Goal: Task Accomplishment & Management: Manage account settings

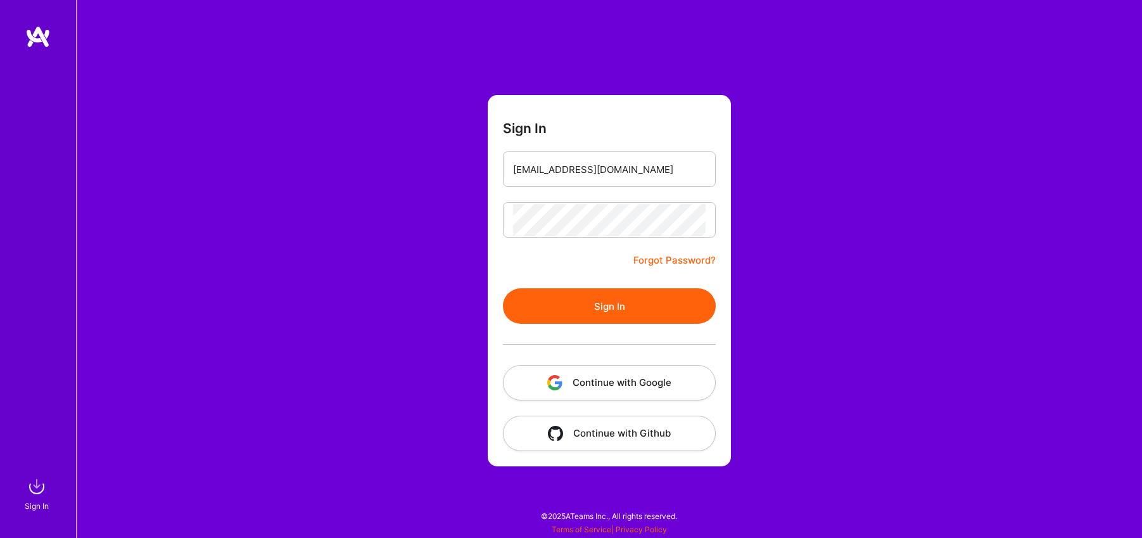
click at [863, 242] on div "Sign In [EMAIL_ADDRESS][DOMAIN_NAME] Forgot Password? Sign In Continue with Goo…" at bounding box center [609, 269] width 1066 height 538
click at [598, 312] on button "Sign In" at bounding box center [609, 305] width 213 height 35
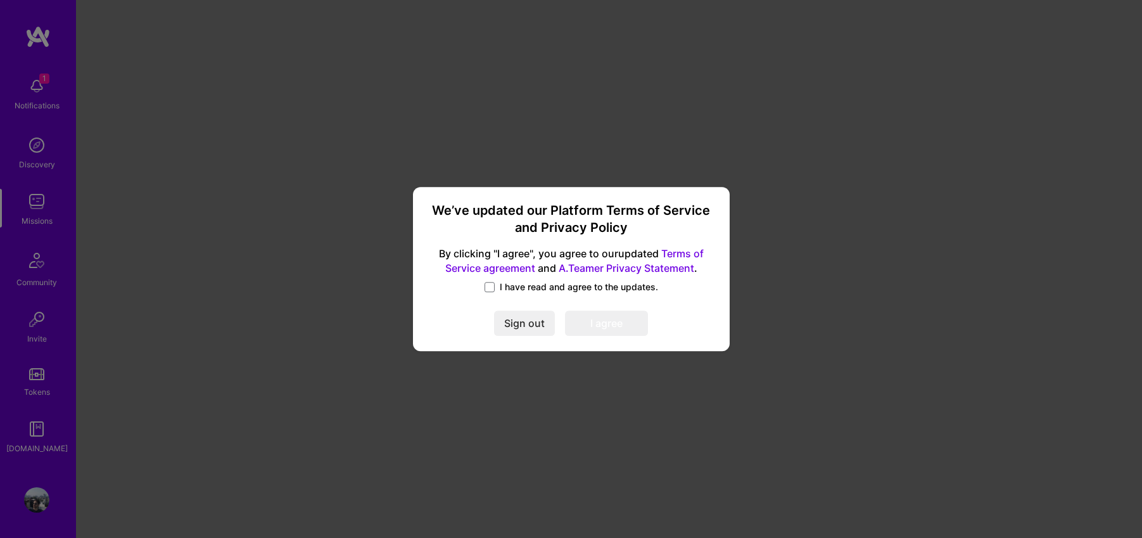
click at [498, 287] on label "I have read and agree to the updates." at bounding box center [570, 286] width 173 height 13
click at [0, 0] on input "I have read and agree to the updates." at bounding box center [0, 0] width 0 height 0
click at [589, 319] on button "I agree" at bounding box center [606, 323] width 83 height 25
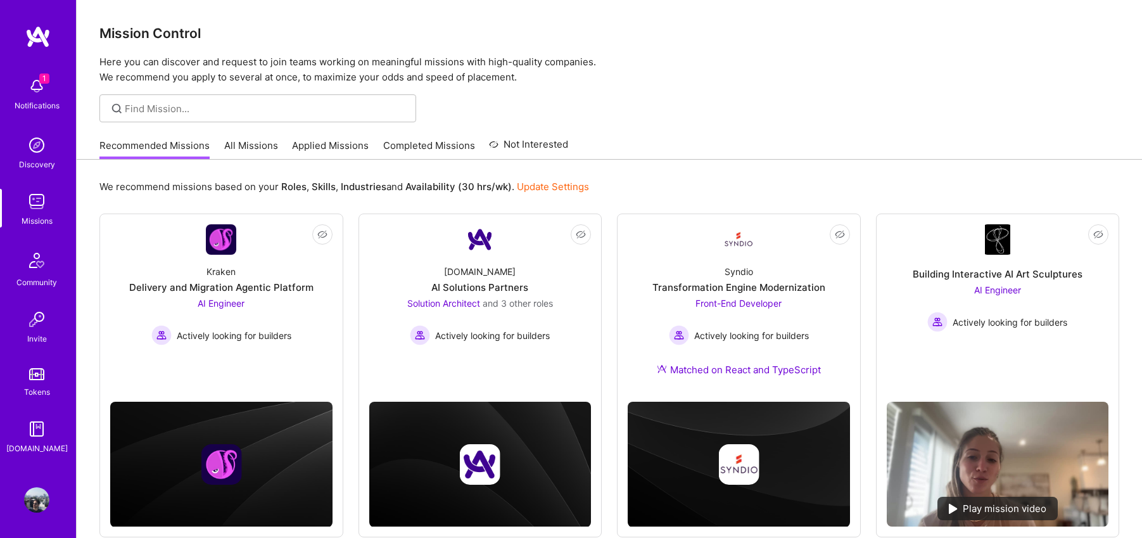
click at [38, 81] on img at bounding box center [36, 85] width 25 height 25
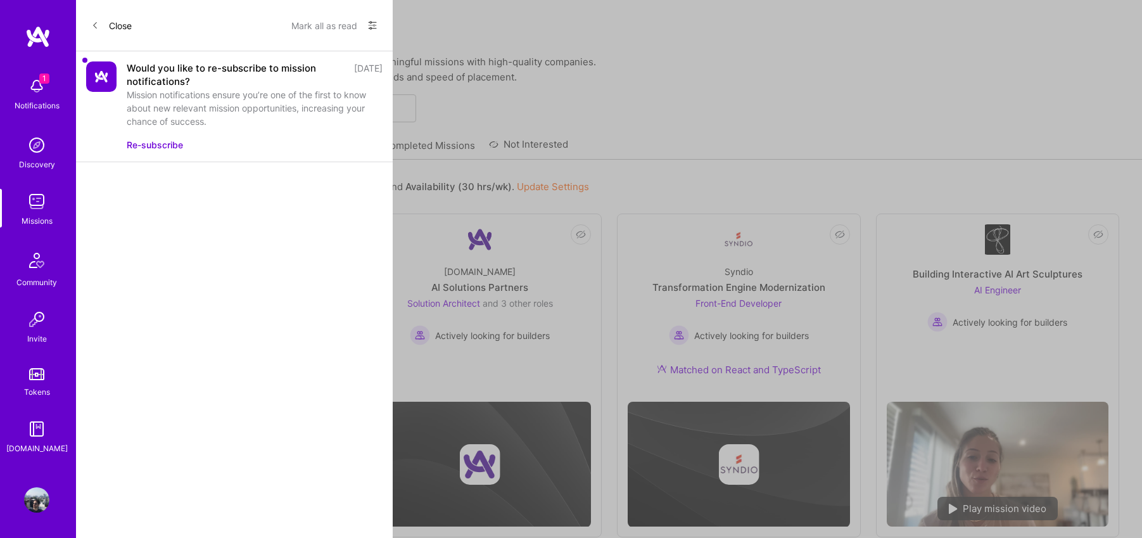
click at [148, 148] on button "Re-subscribe" at bounding box center [155, 144] width 56 height 13
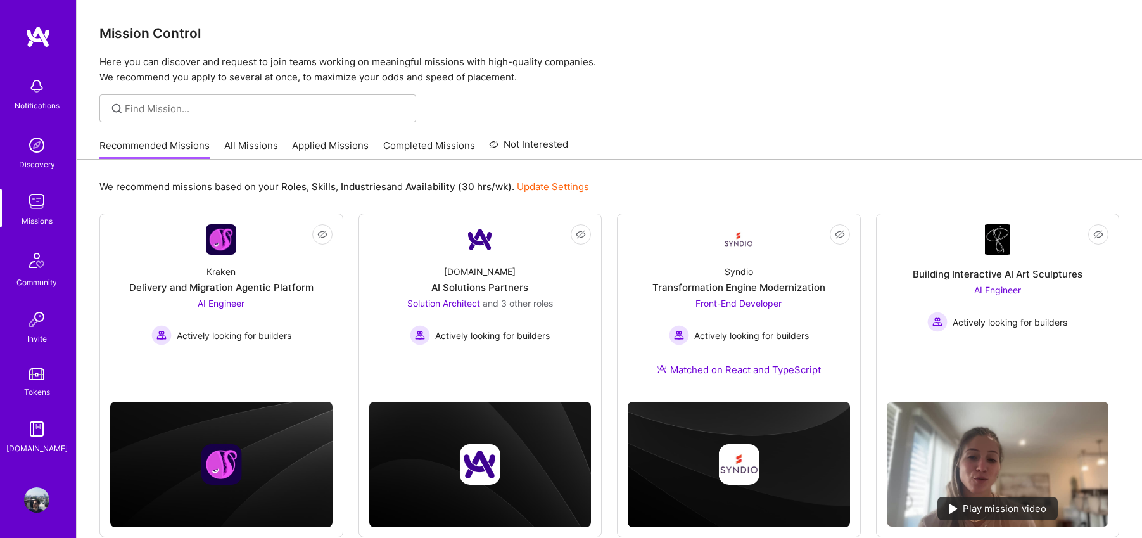
click at [44, 145] on img at bounding box center [36, 144] width 25 height 25
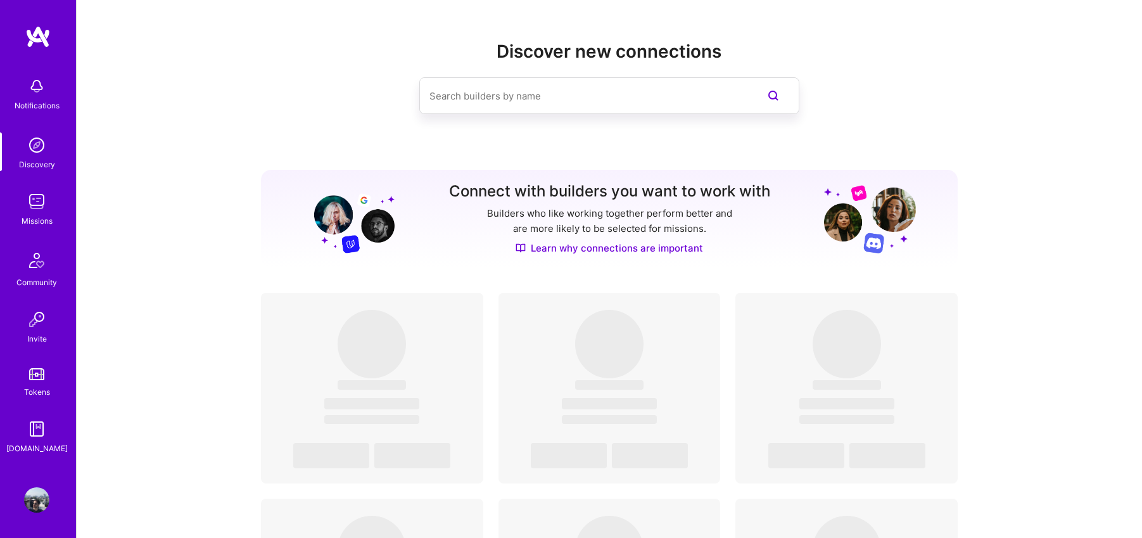
click at [34, 201] on img at bounding box center [36, 201] width 25 height 25
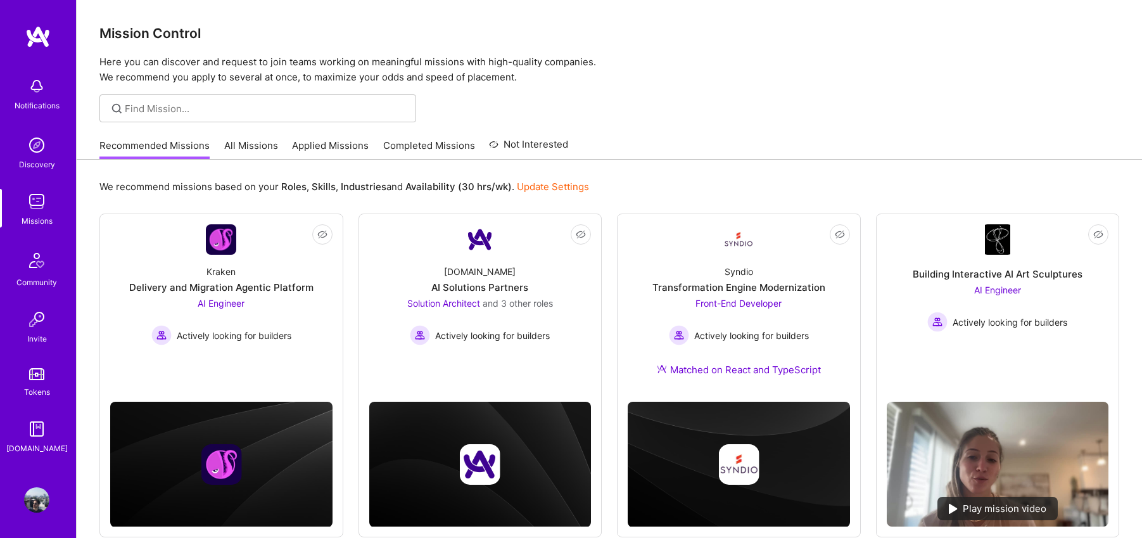
click at [36, 497] on img at bounding box center [36, 499] width 25 height 25
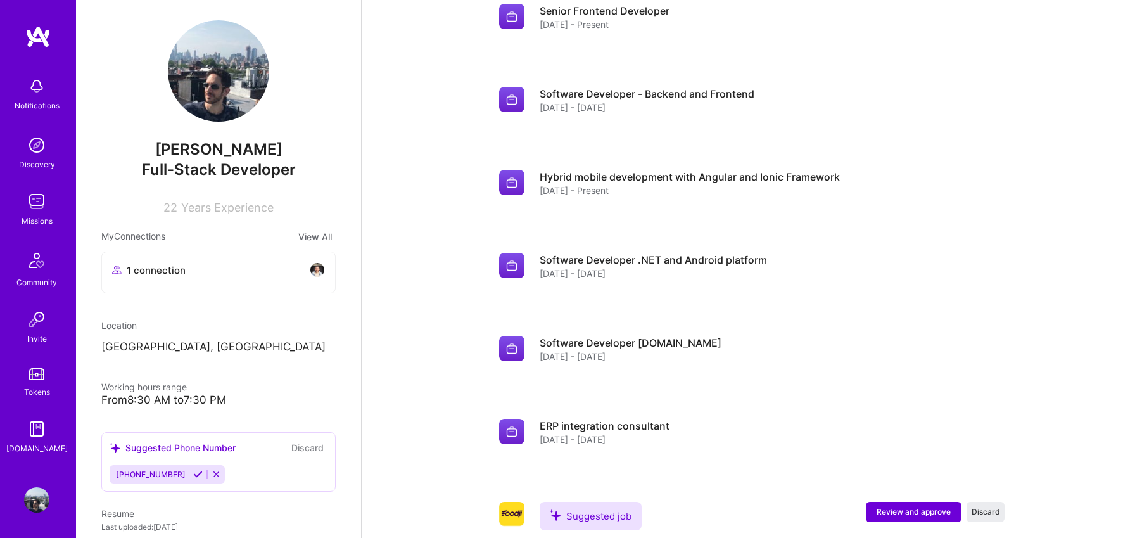
scroll to position [3, 0]
click at [37, 199] on img at bounding box center [36, 201] width 25 height 25
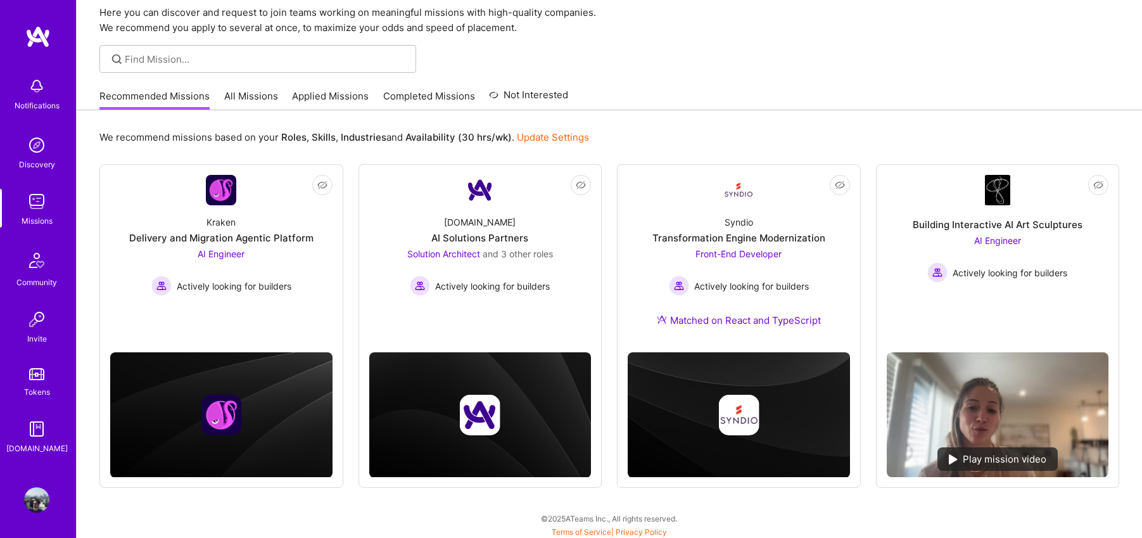
scroll to position [52, 0]
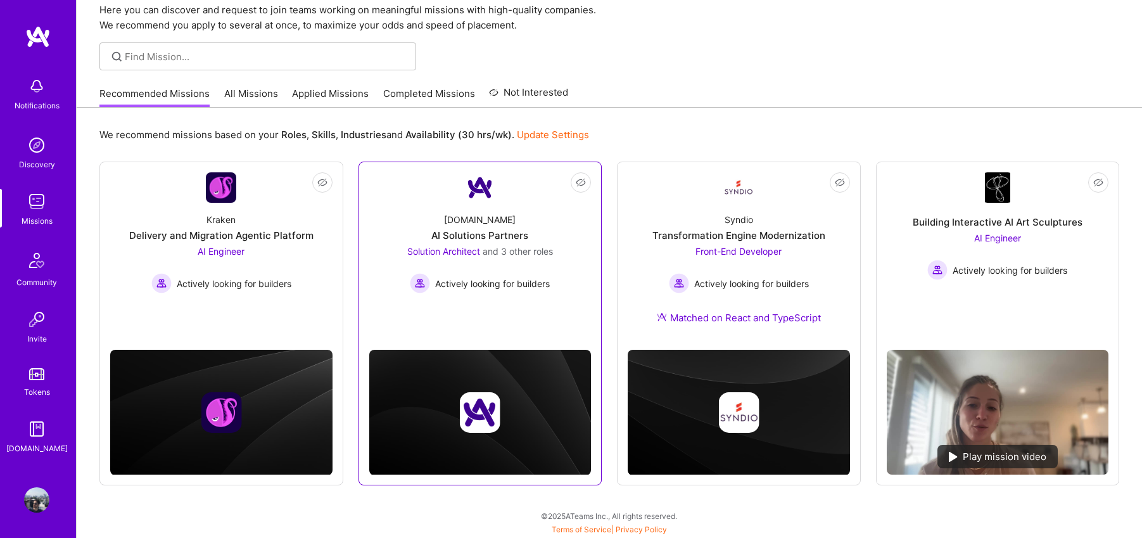
click at [484, 227] on div "[DOMAIN_NAME] AI Solutions Partners Solution Architect and 3 other roles Active…" at bounding box center [480, 248] width 222 height 91
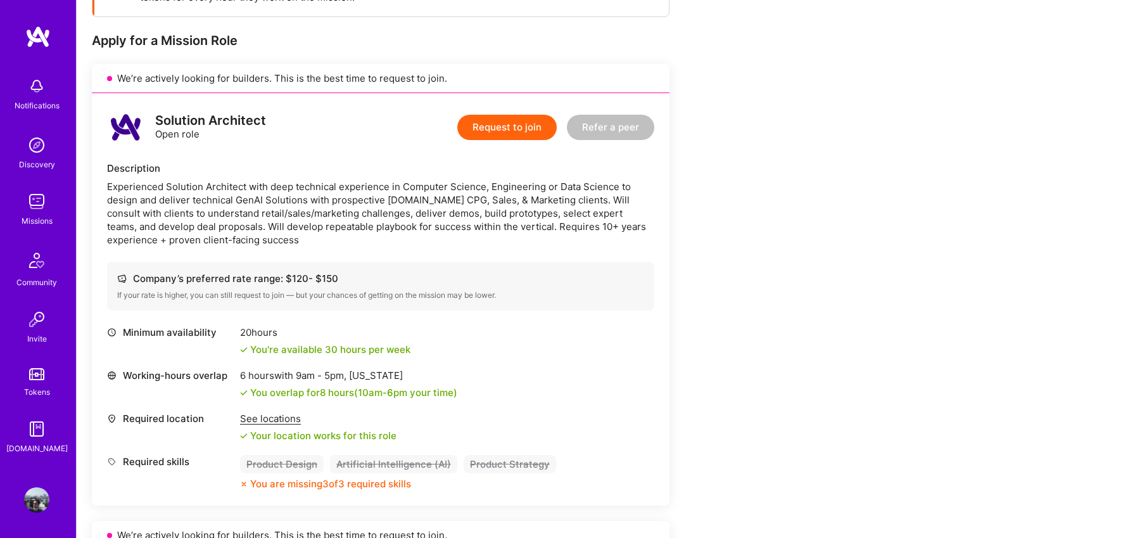
scroll to position [222, 0]
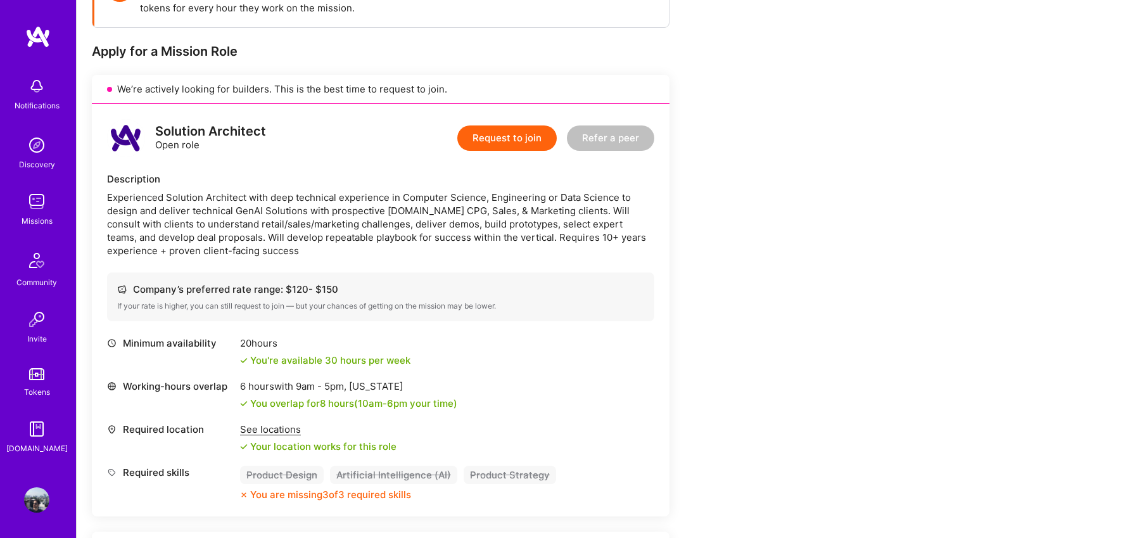
click at [41, 501] on img at bounding box center [36, 499] width 25 height 25
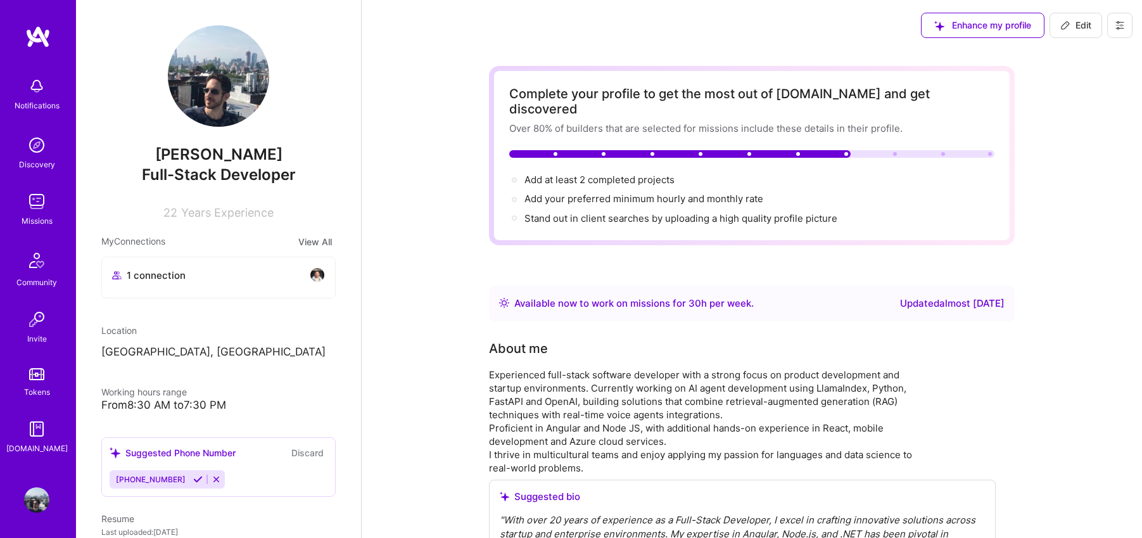
click at [1069, 22] on icon at bounding box center [1065, 25] width 10 height 10
select select "US"
select select "Right Now"
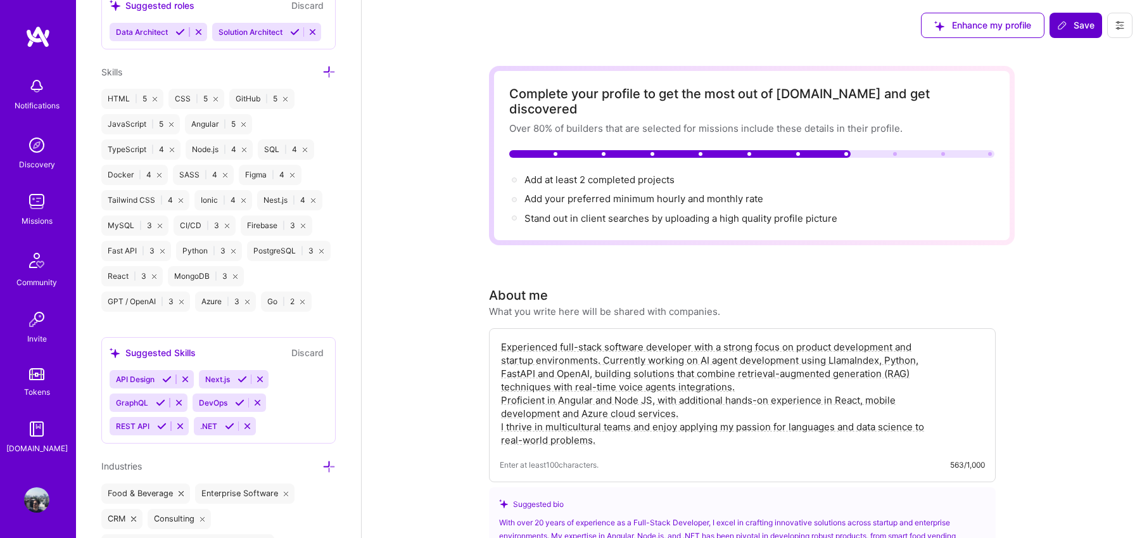
scroll to position [1132, 0]
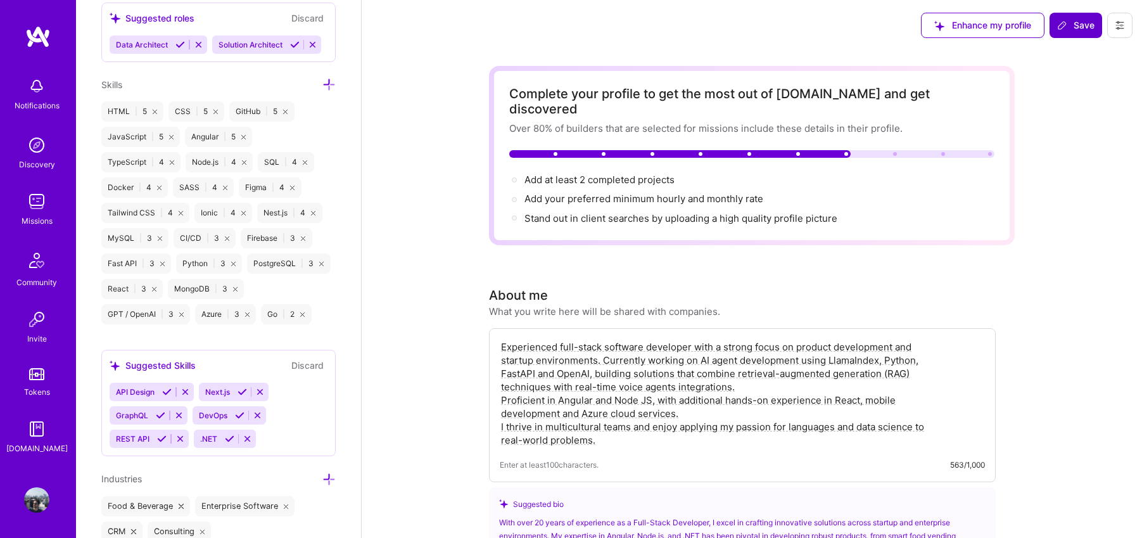
click at [330, 85] on icon at bounding box center [328, 84] width 13 height 13
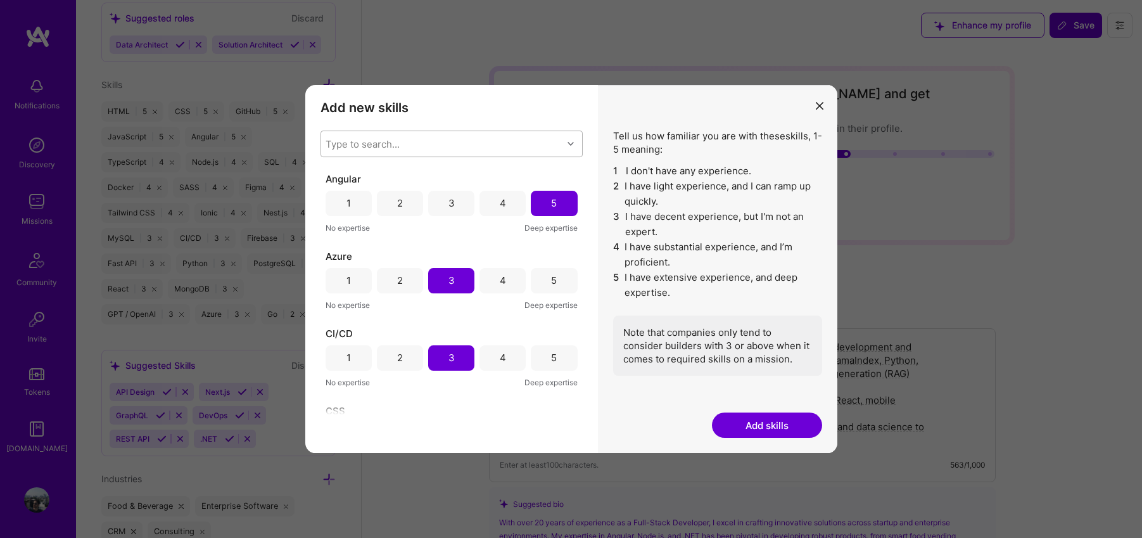
click at [402, 143] on div "Type to search..." at bounding box center [441, 143] width 241 height 25
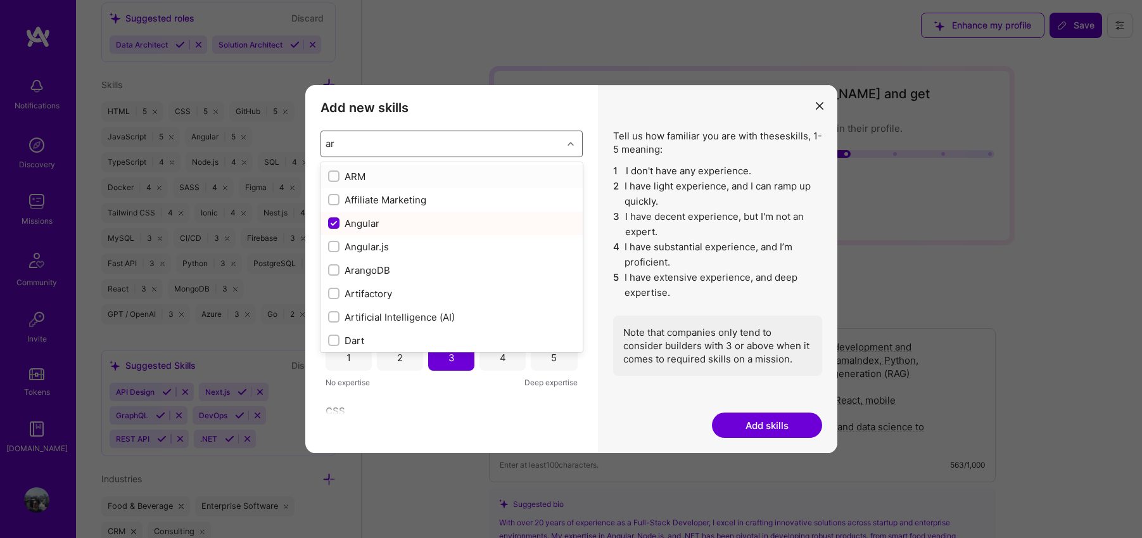
type input "art"
checkbox input "false"
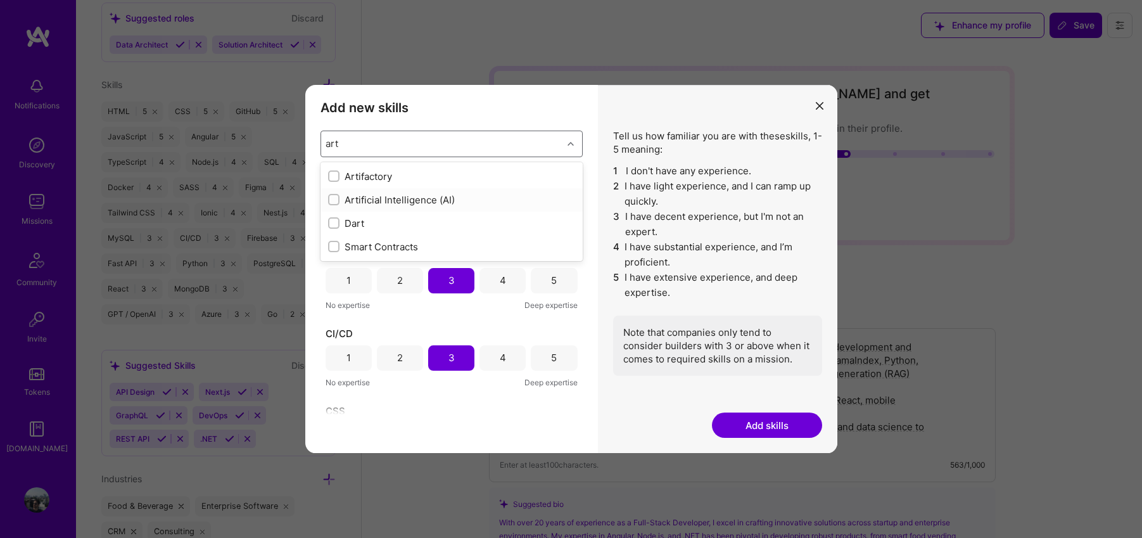
click at [336, 201] on input "modal" at bounding box center [334, 200] width 9 height 9
checkbox input "false"
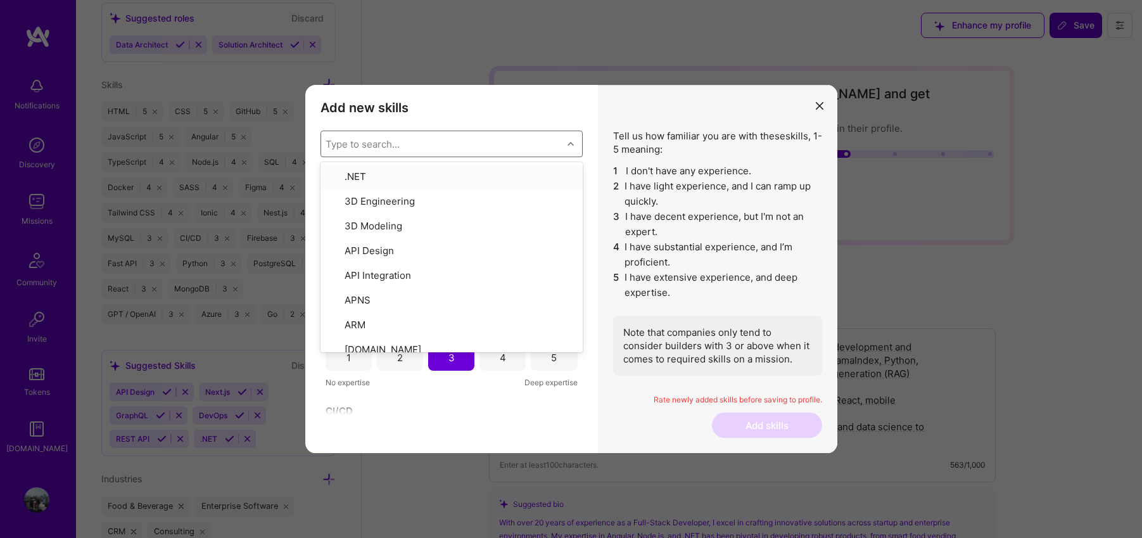
click at [592, 172] on div "Add new skills Tell us how familiar you are with given skills, using between 1 …" at bounding box center [451, 269] width 293 height 368
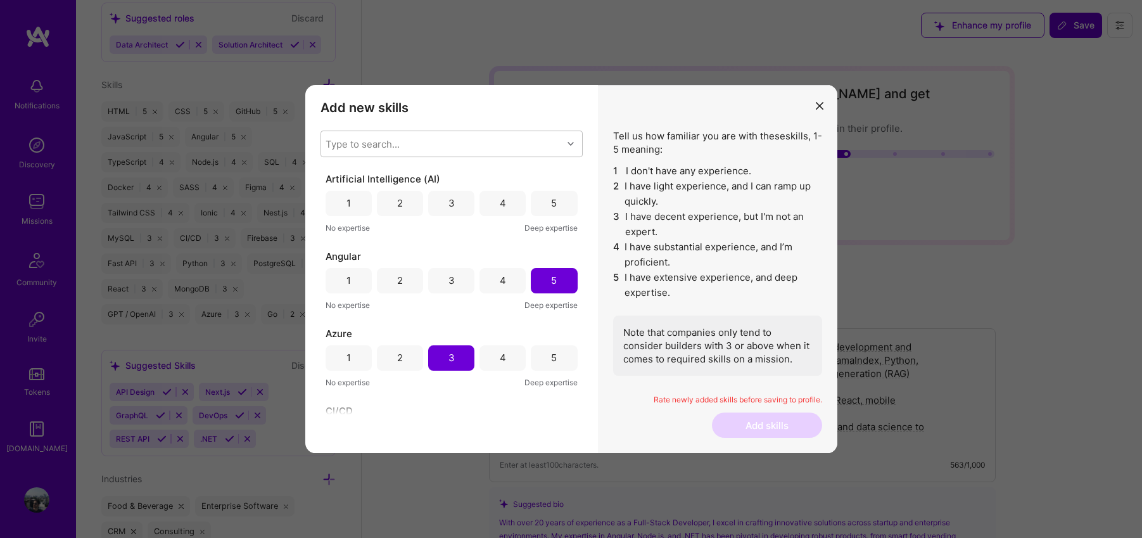
click at [479, 202] on div "4" at bounding box center [502, 203] width 46 height 25
click at [760, 433] on button "Add skills" at bounding box center [767, 424] width 110 height 25
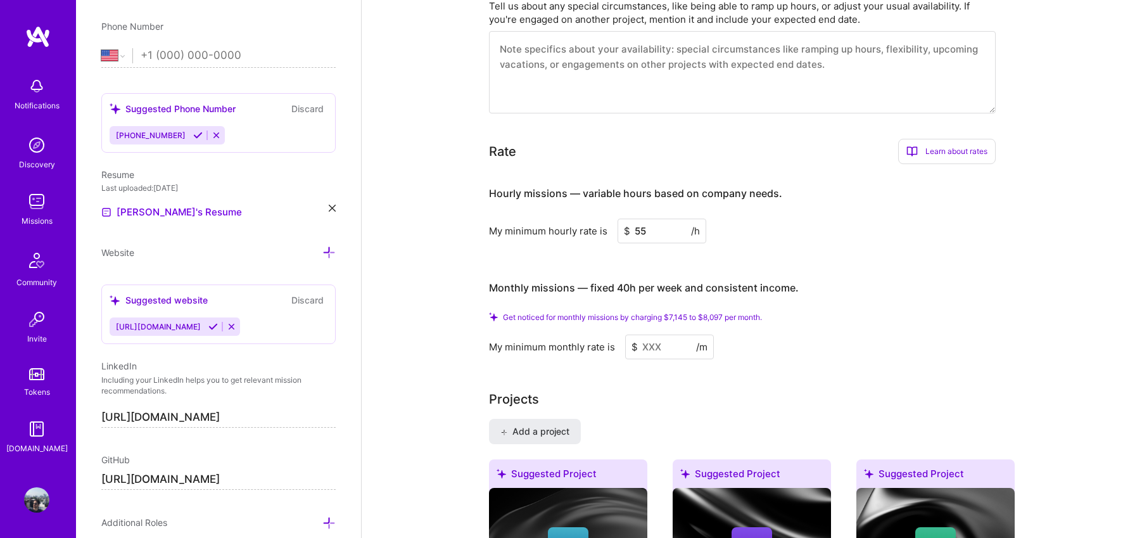
scroll to position [809, 0]
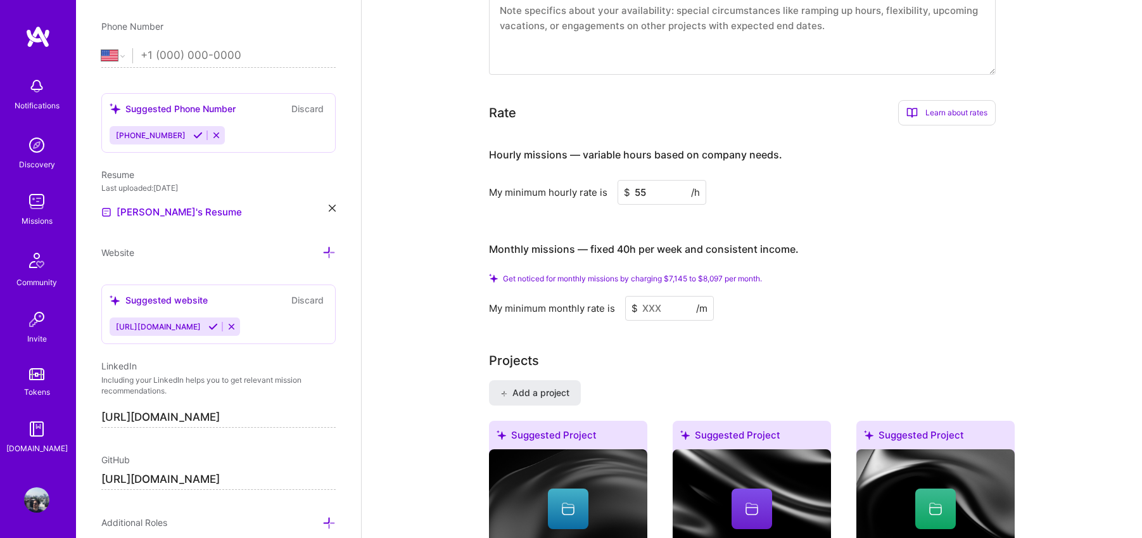
click at [37, 199] on img at bounding box center [36, 201] width 25 height 25
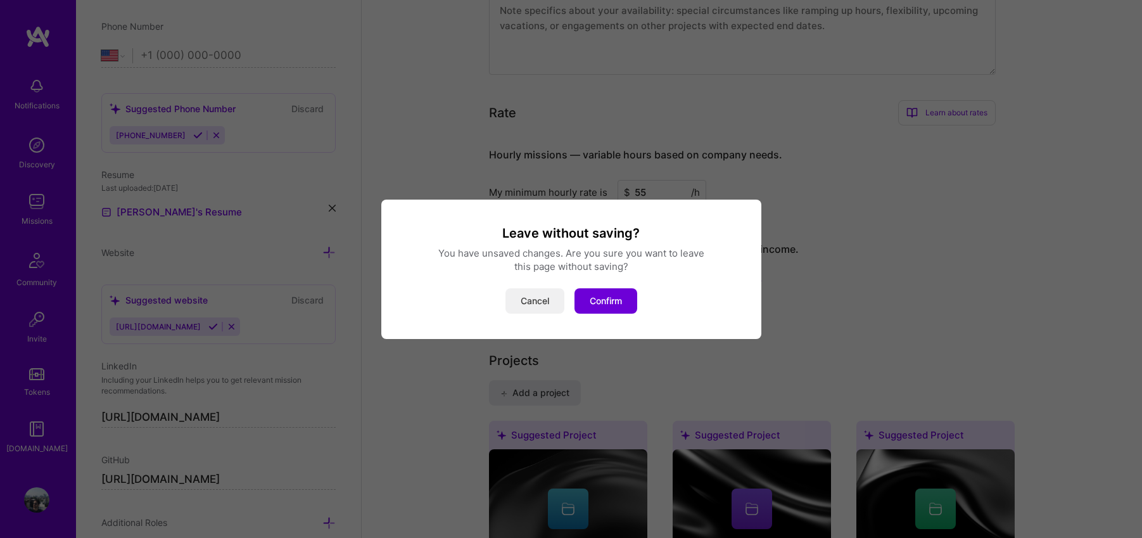
click at [531, 293] on button "Cancel" at bounding box center [534, 300] width 59 height 25
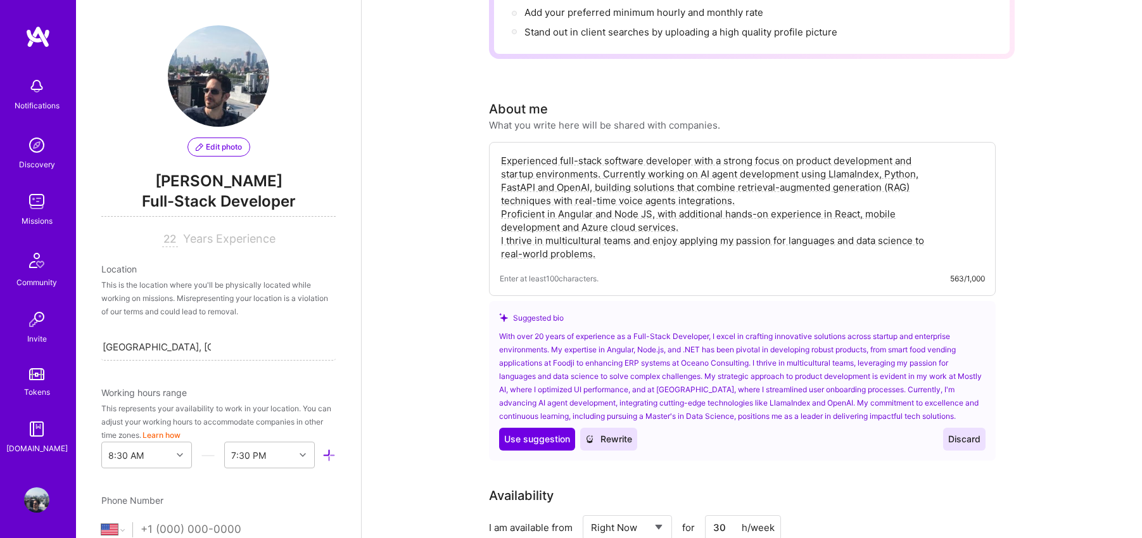
scroll to position [0, 0]
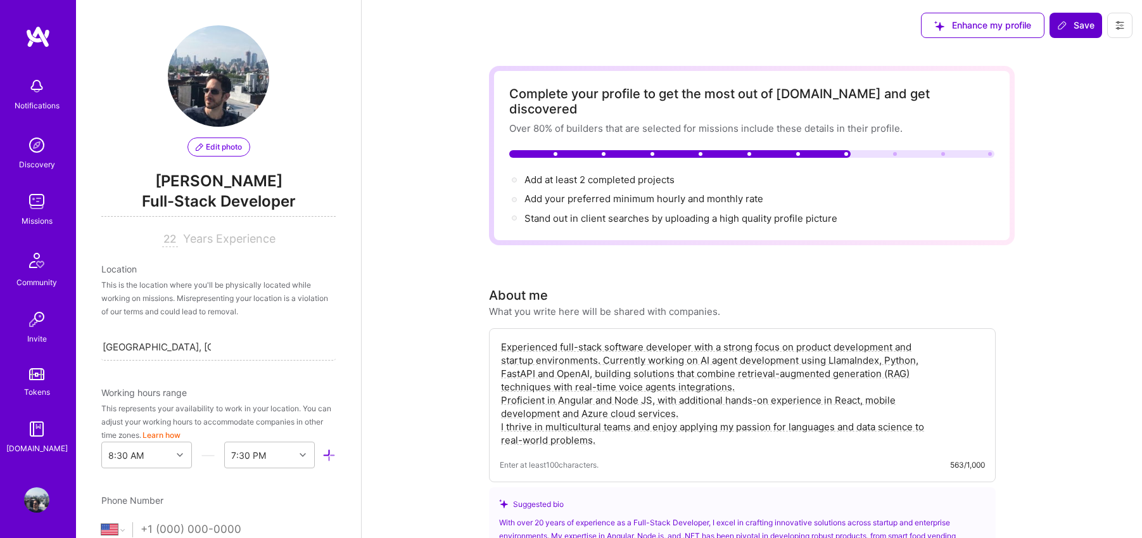
click at [1086, 26] on span "Save" at bounding box center [1075, 25] width 37 height 13
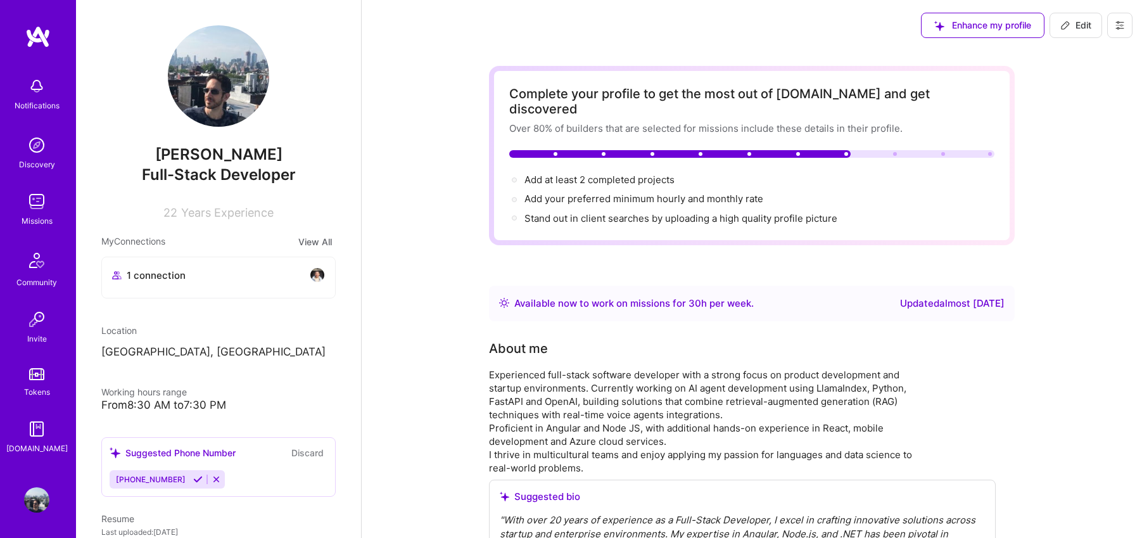
click at [40, 201] on img at bounding box center [36, 201] width 25 height 25
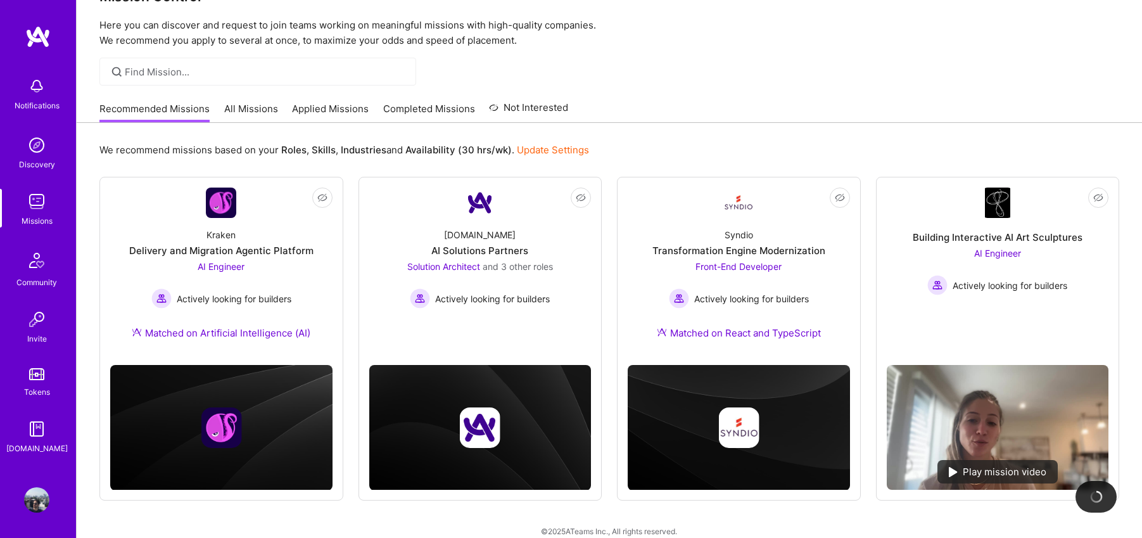
scroll to position [52, 0]
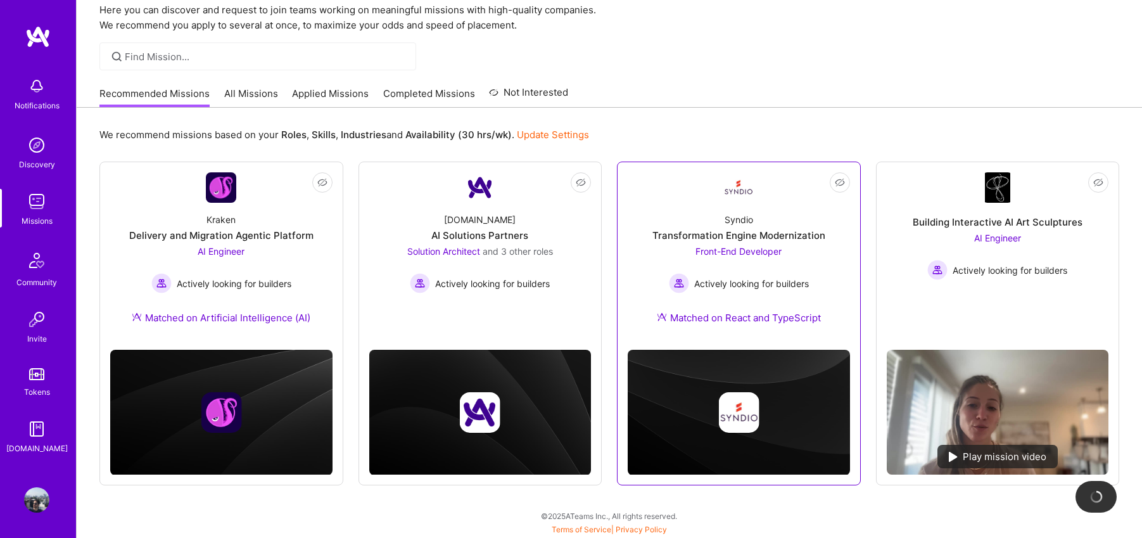
click at [733, 210] on div "Syndio Transformation Engine Modernization Front-End Developer Actively looking…" at bounding box center [738, 271] width 222 height 137
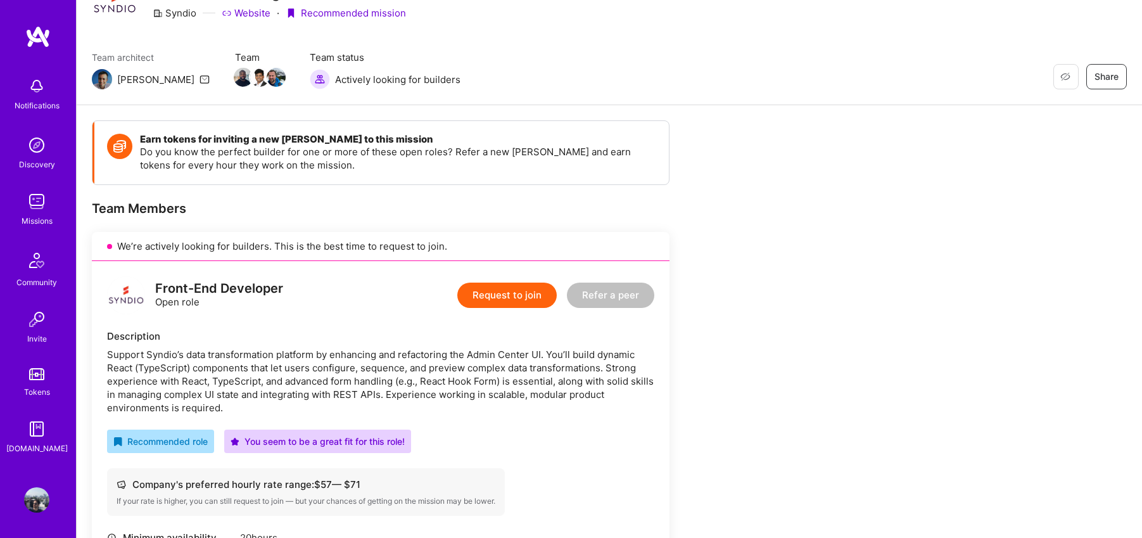
scroll to position [68, 0]
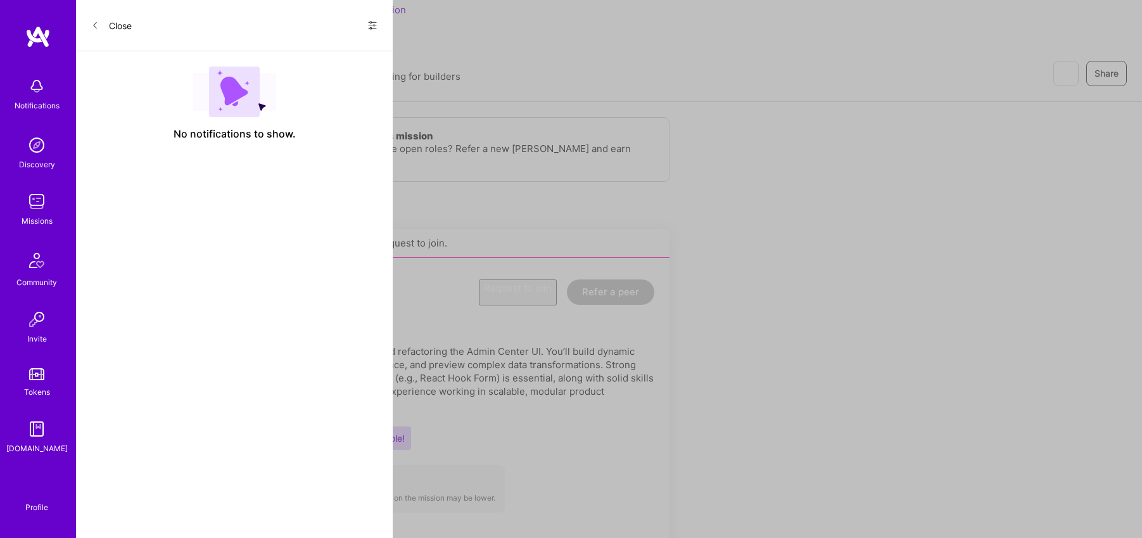
scroll to position [52, 0]
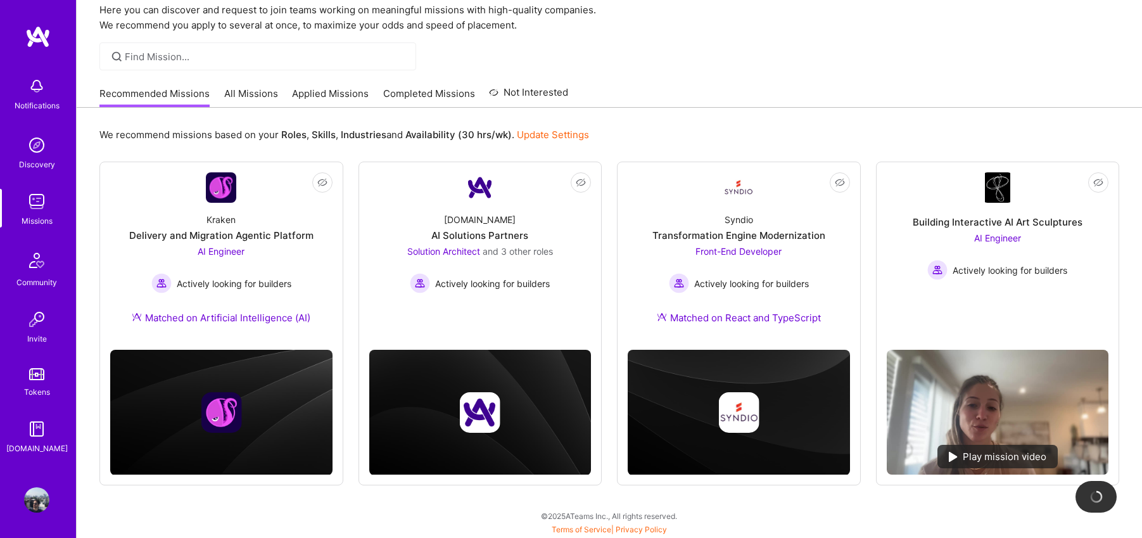
click at [122, 56] on div at bounding box center [257, 56] width 317 height 28
click at [125, 53] on div at bounding box center [257, 56] width 317 height 28
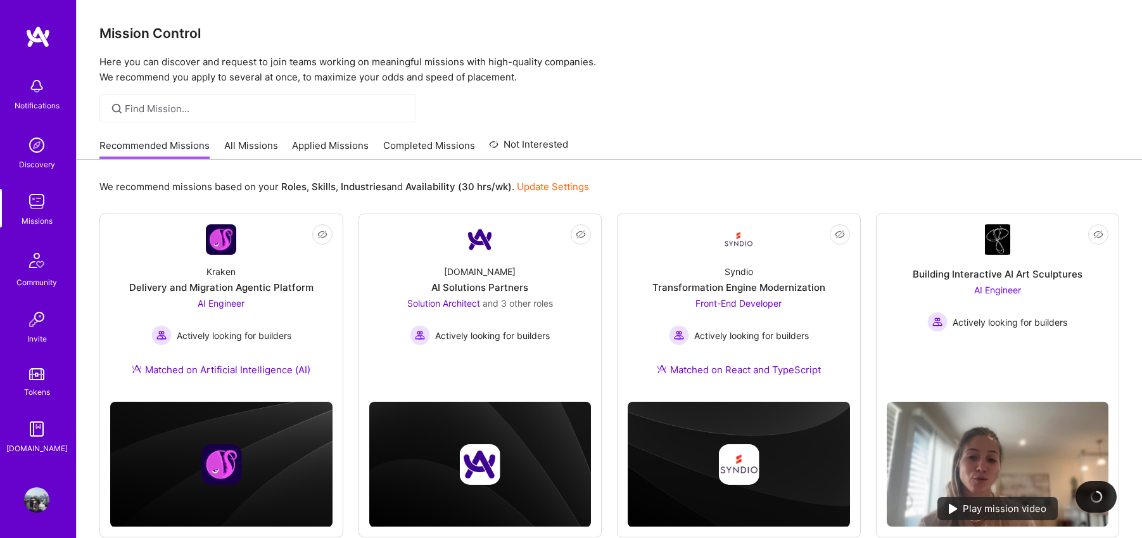
click at [244, 146] on link "All Missions" at bounding box center [251, 149] width 54 height 21
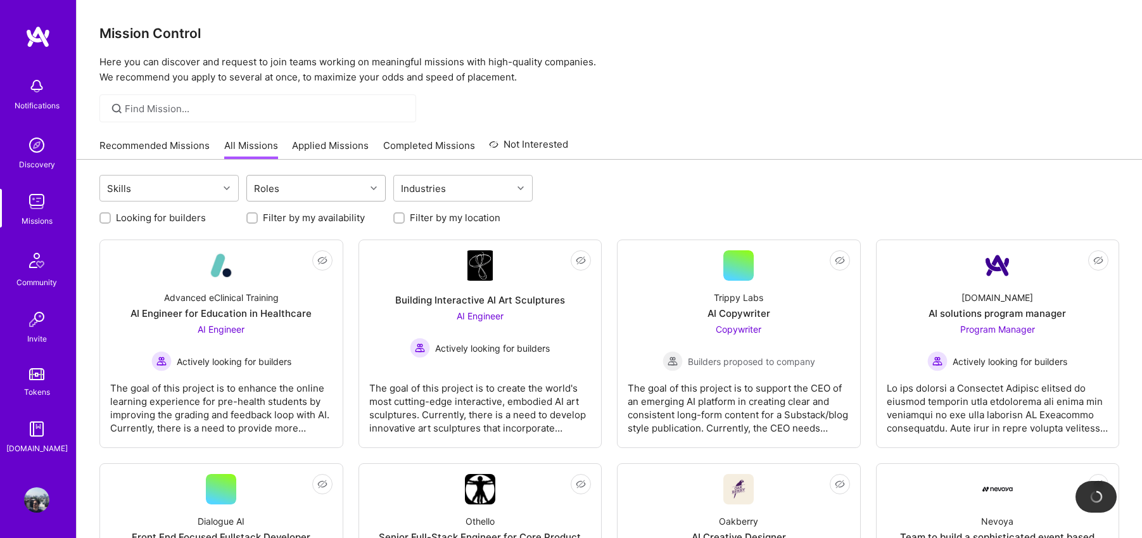
click at [318, 189] on div "Roles" at bounding box center [306, 187] width 118 height 25
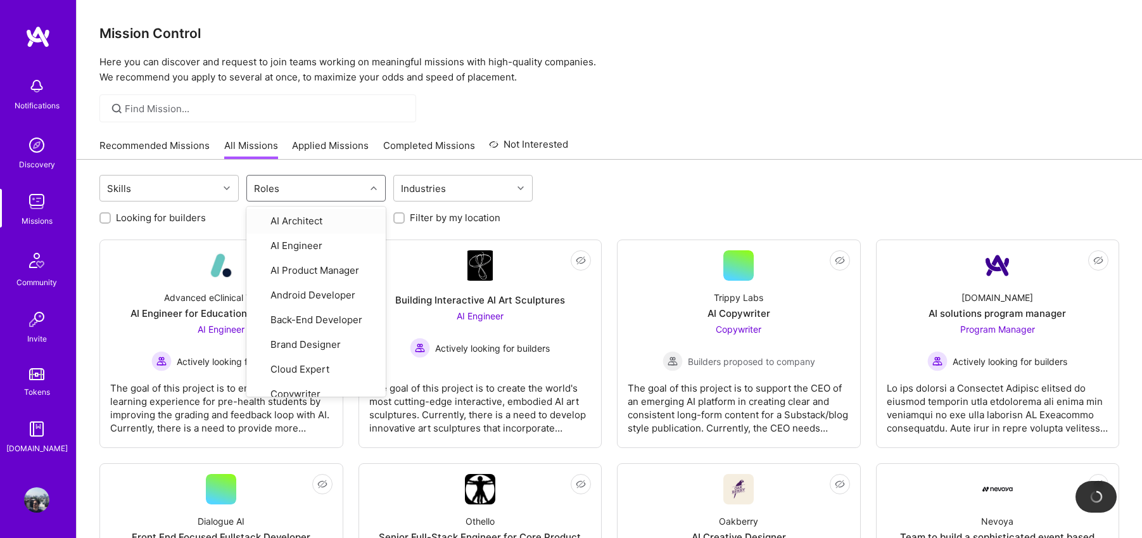
click at [294, 191] on div "Roles" at bounding box center [306, 187] width 118 height 25
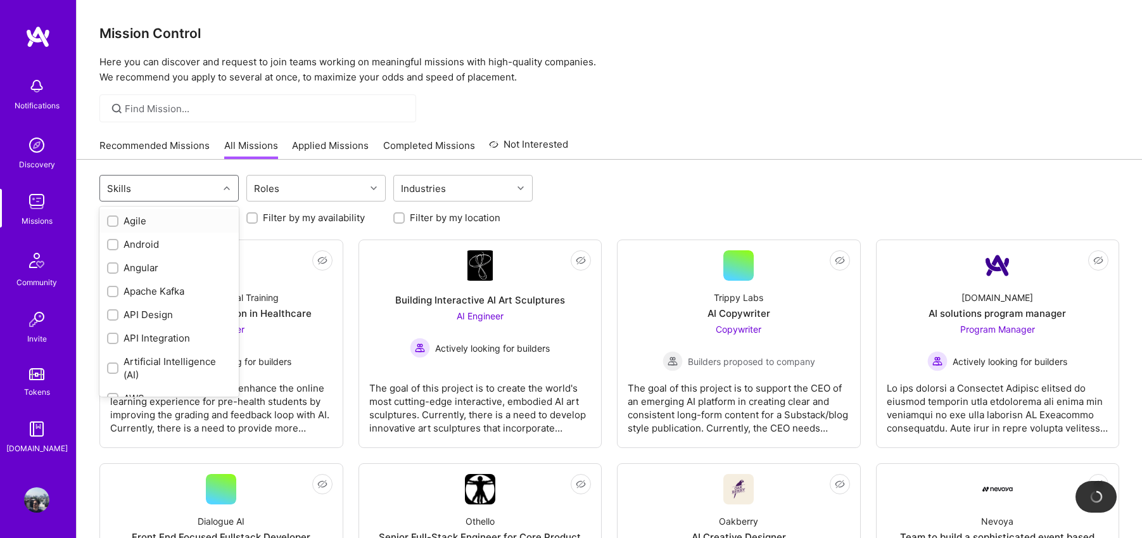
click at [189, 187] on div "Skills" at bounding box center [159, 187] width 118 height 25
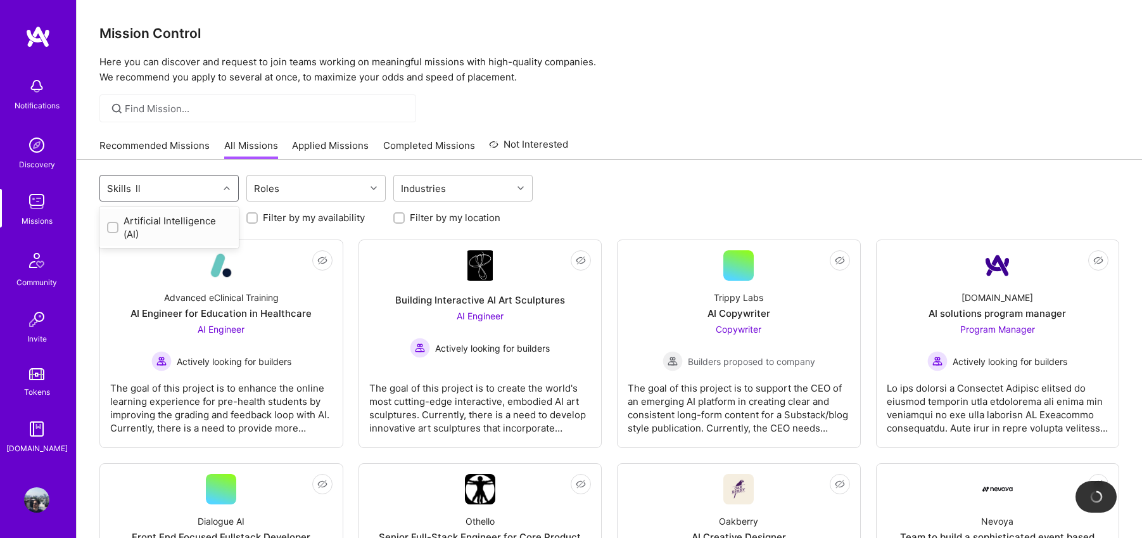
type input "l"
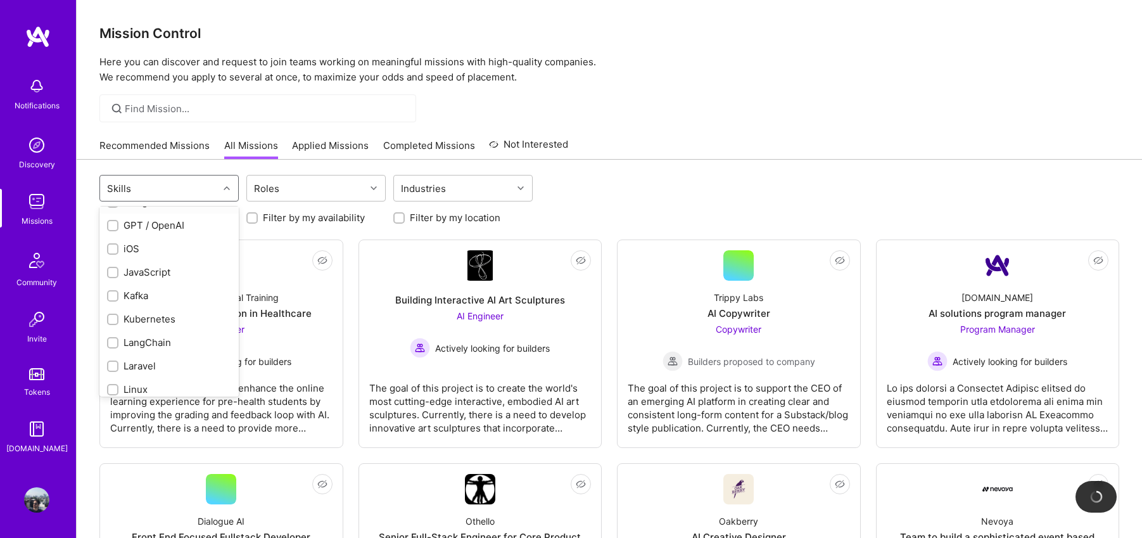
scroll to position [707, 0]
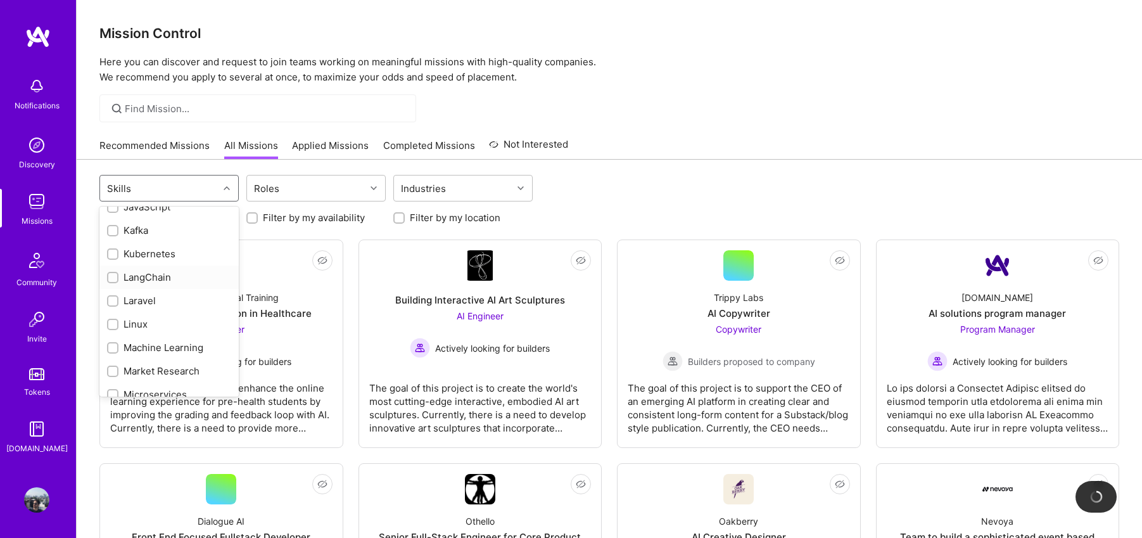
click at [110, 279] on input "checkbox" at bounding box center [114, 278] width 9 height 9
checkbox input "true"
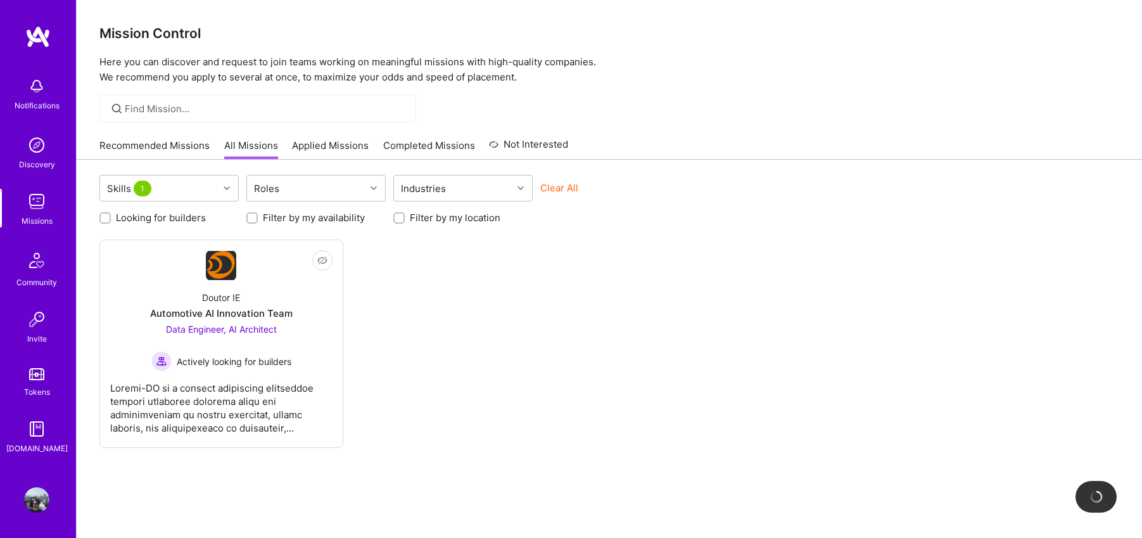
click at [375, 294] on div "Not Interested Doutor IE Automotive AI Innovation Team Data Engineer, AI Archit…" at bounding box center [608, 343] width 1019 height 208
click at [204, 384] on div at bounding box center [221, 402] width 222 height 63
